Goal: Information Seeking & Learning: Learn about a topic

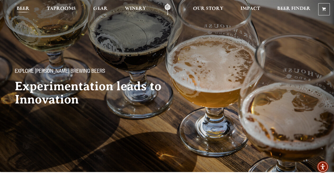
click at [27, 10] on span "Beer" at bounding box center [23, 9] width 13 height 4
click at [23, 8] on span "Beer" at bounding box center [23, 9] width 13 height 4
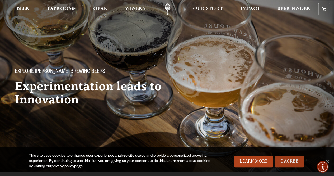
click at [291, 161] on link "I Agree" at bounding box center [290, 161] width 29 height 12
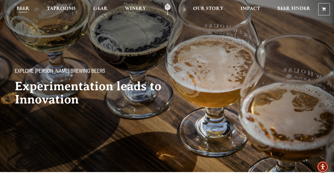
click at [28, 8] on span "Beer" at bounding box center [23, 9] width 13 height 4
click at [21, 9] on span "Beer" at bounding box center [23, 9] width 13 height 4
click at [22, 8] on span "Beer" at bounding box center [23, 9] width 13 height 4
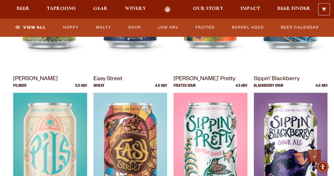
scroll to position [317, 0]
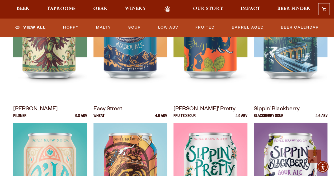
click at [31, 25] on link "View All" at bounding box center [30, 27] width 35 height 12
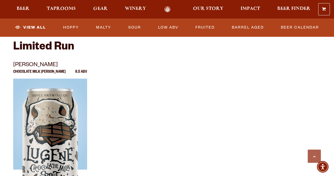
scroll to position [899, 0]
